Goal: Transaction & Acquisition: Download file/media

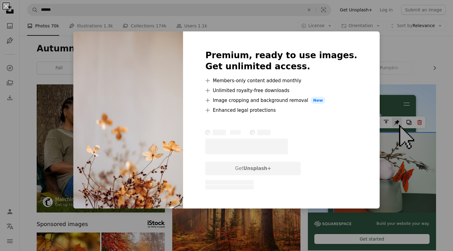
scroll to position [926, 0]
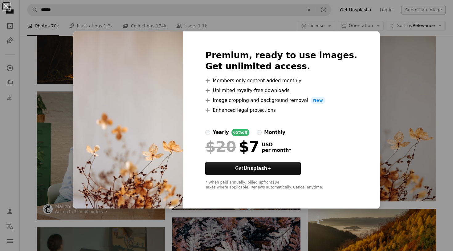
click at [388, 62] on div "An X shape Premium, ready to use images. Get unlimited access. A plus sign Memb…" at bounding box center [226, 125] width 453 height 251
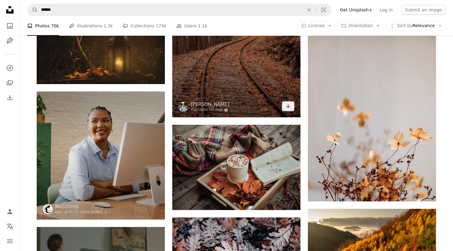
scroll to position [903, 0]
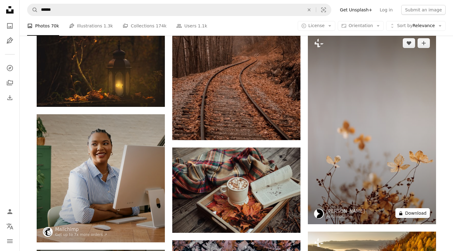
click at [414, 212] on button "A lock Download" at bounding box center [412, 213] width 34 height 10
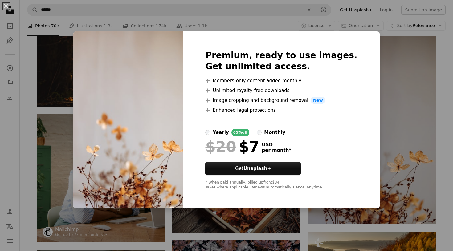
click at [380, 138] on div "An X shape Premium, ready to use images. Get unlimited access. A plus sign Memb…" at bounding box center [226, 125] width 453 height 251
